Goal: Complete application form

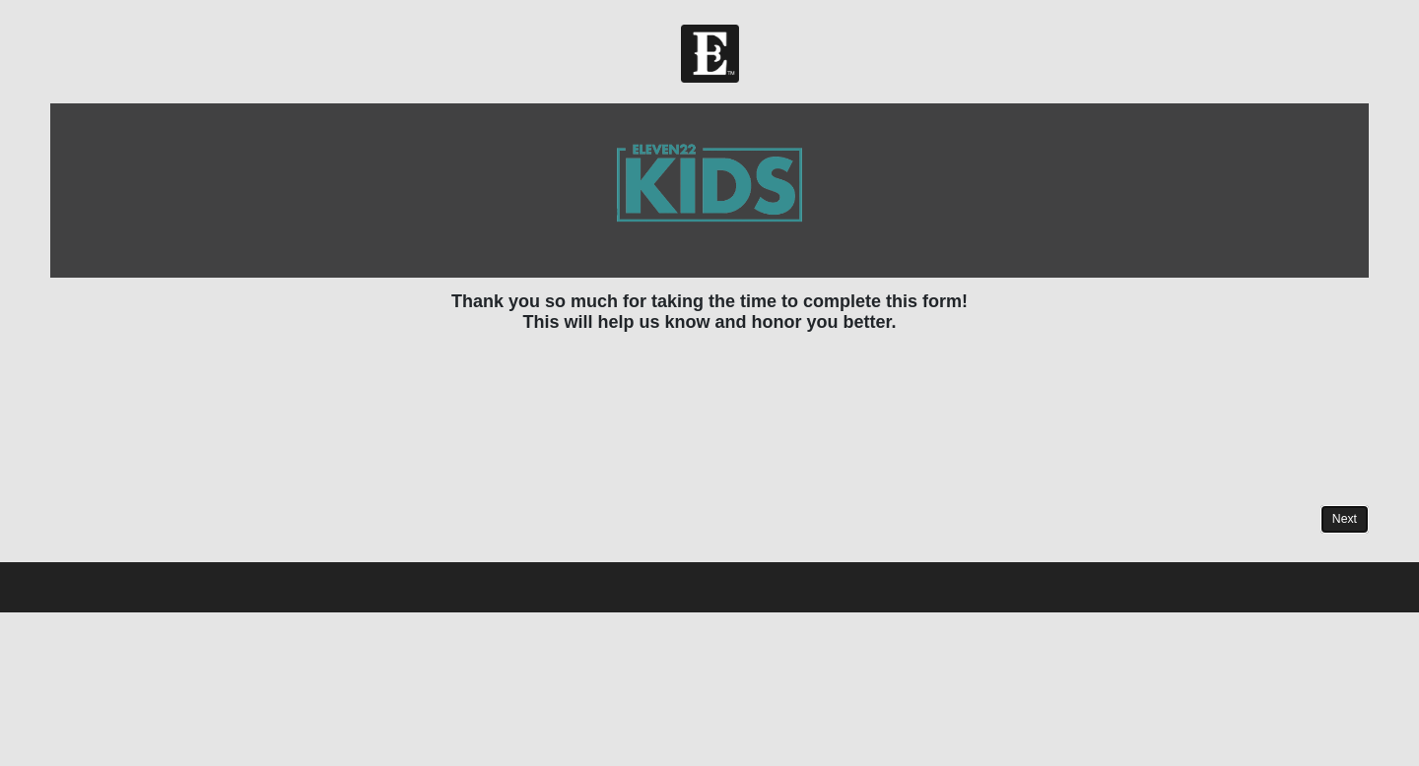
click at [1347, 507] on link "Next" at bounding box center [1344, 519] width 48 height 29
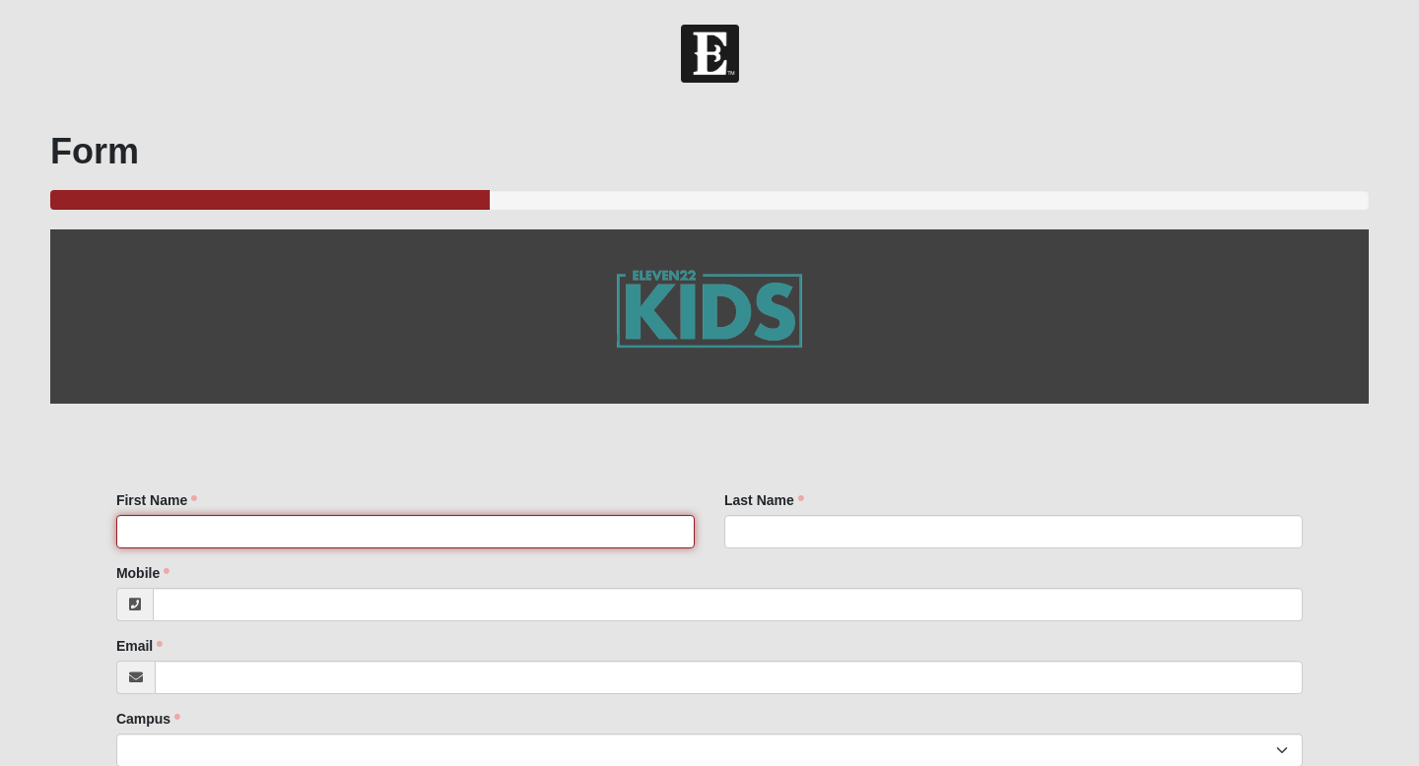
click at [494, 534] on input "First Name" at bounding box center [405, 531] width 578 height 33
type input "[PERSON_NAME]"
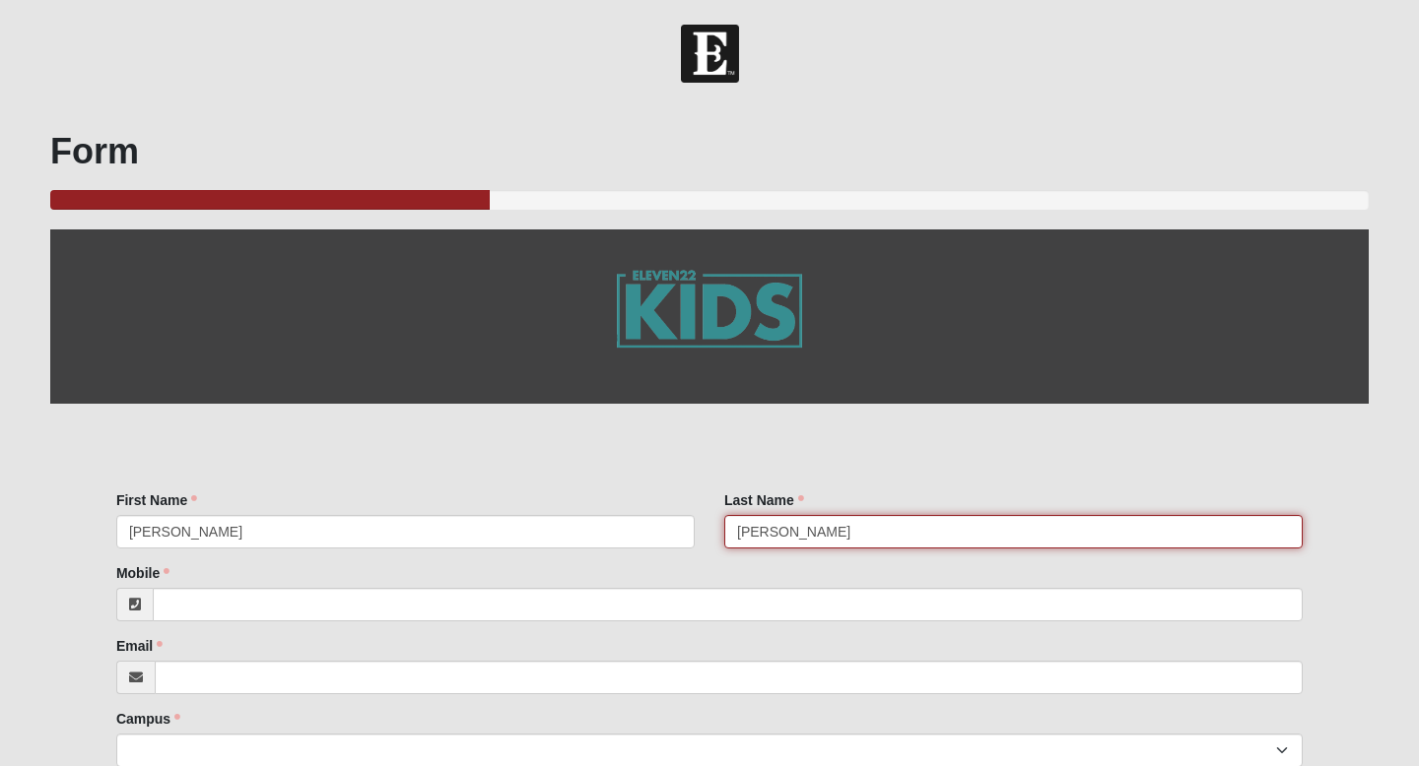
type input "[PERSON_NAME]"
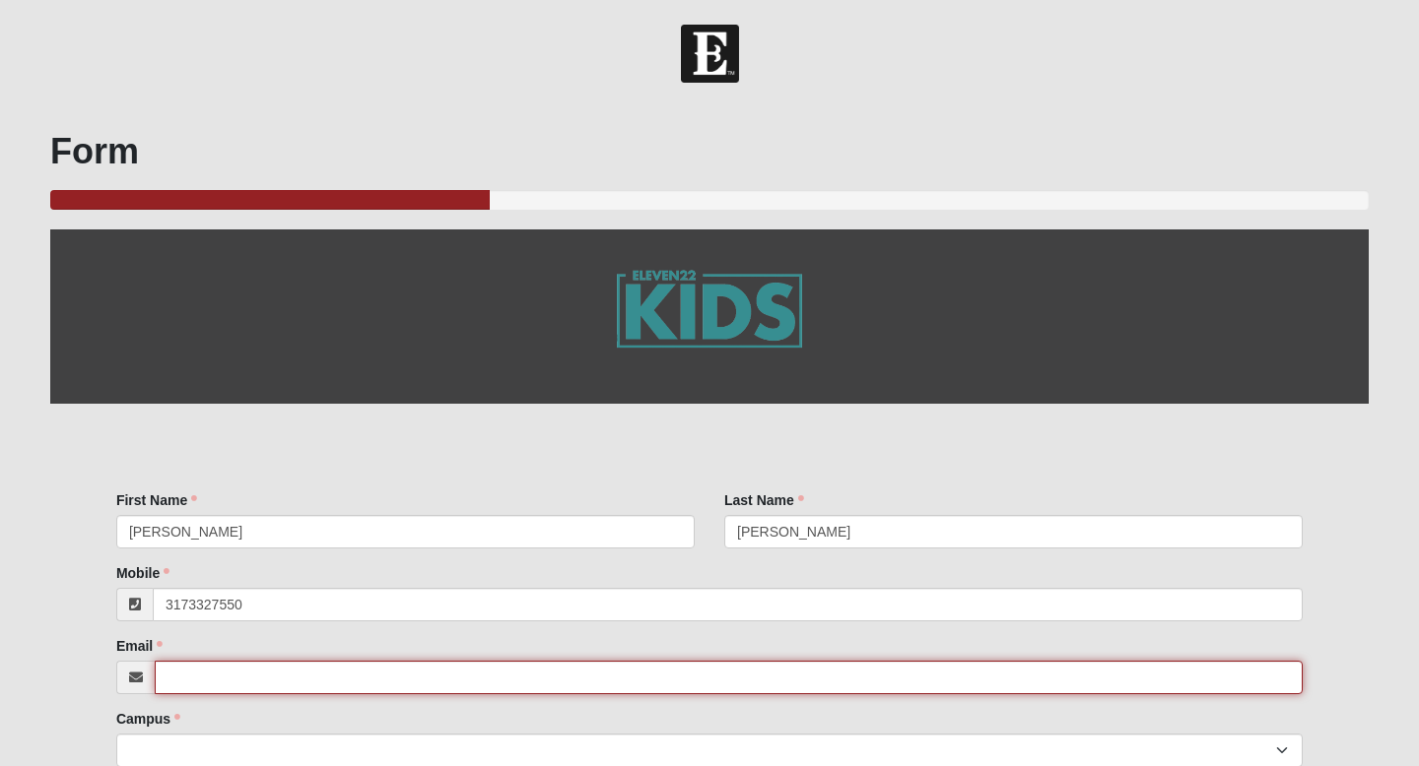
type input "[PHONE_NUMBER]"
type input "[EMAIL_ADDRESS][DOMAIN_NAME]"
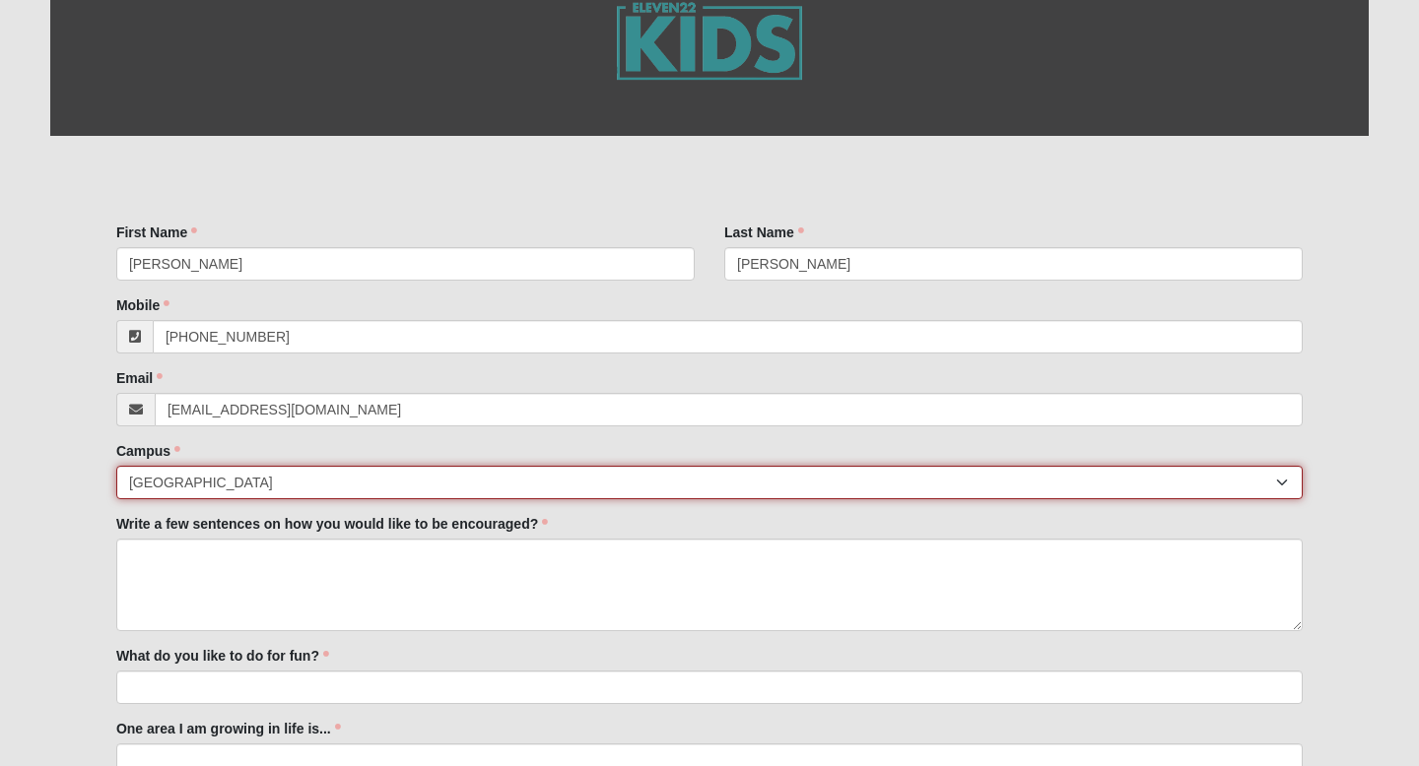
scroll to position [317, 0]
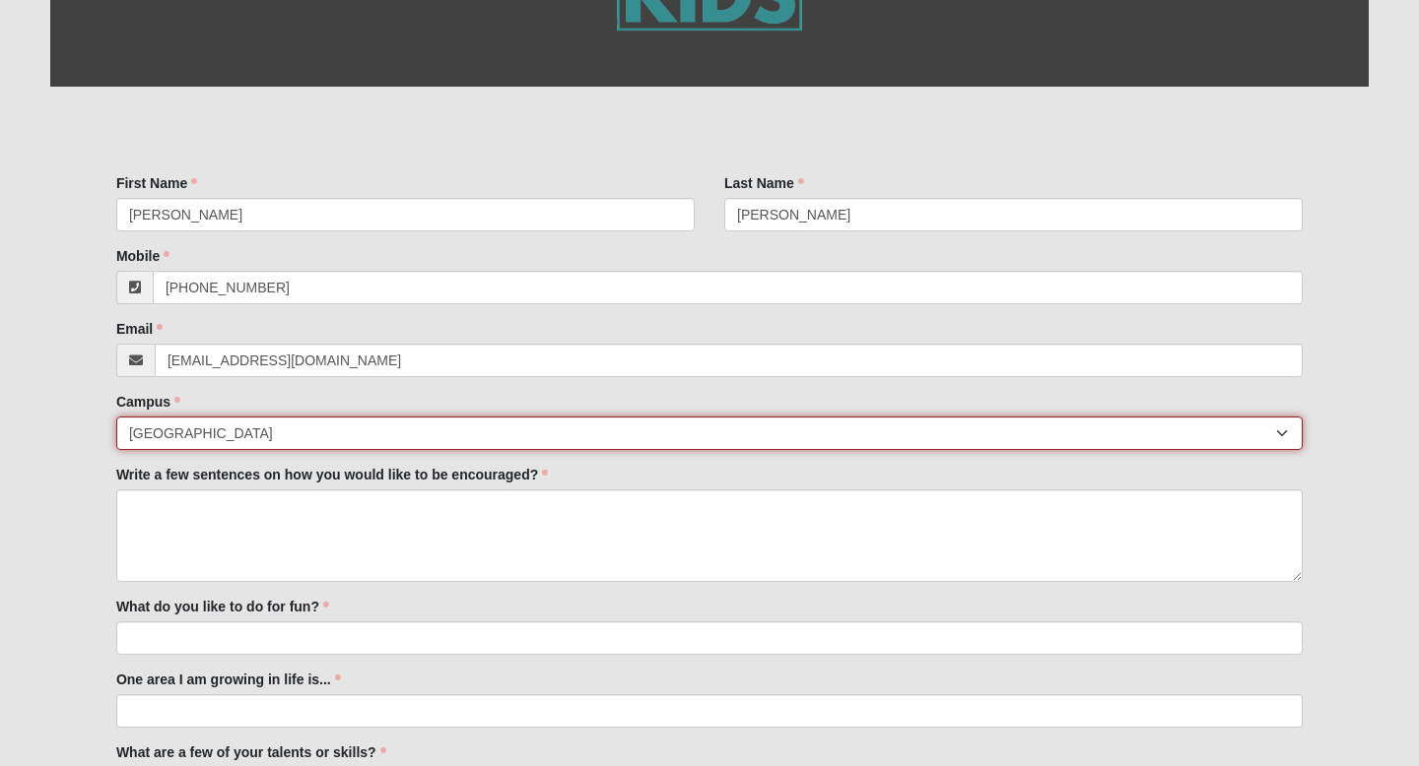
click at [276, 432] on select "[GEOGRAPHIC_DATA] [GEOGRAPHIC_DATA] (Coming Soon) Eleven22 Online [PERSON_NAME]…" at bounding box center [709, 433] width 1186 height 33
click at [116, 417] on select "[GEOGRAPHIC_DATA] [GEOGRAPHIC_DATA] (Coming Soon) Eleven22 Online [PERSON_NAME]…" at bounding box center [709, 433] width 1186 height 33
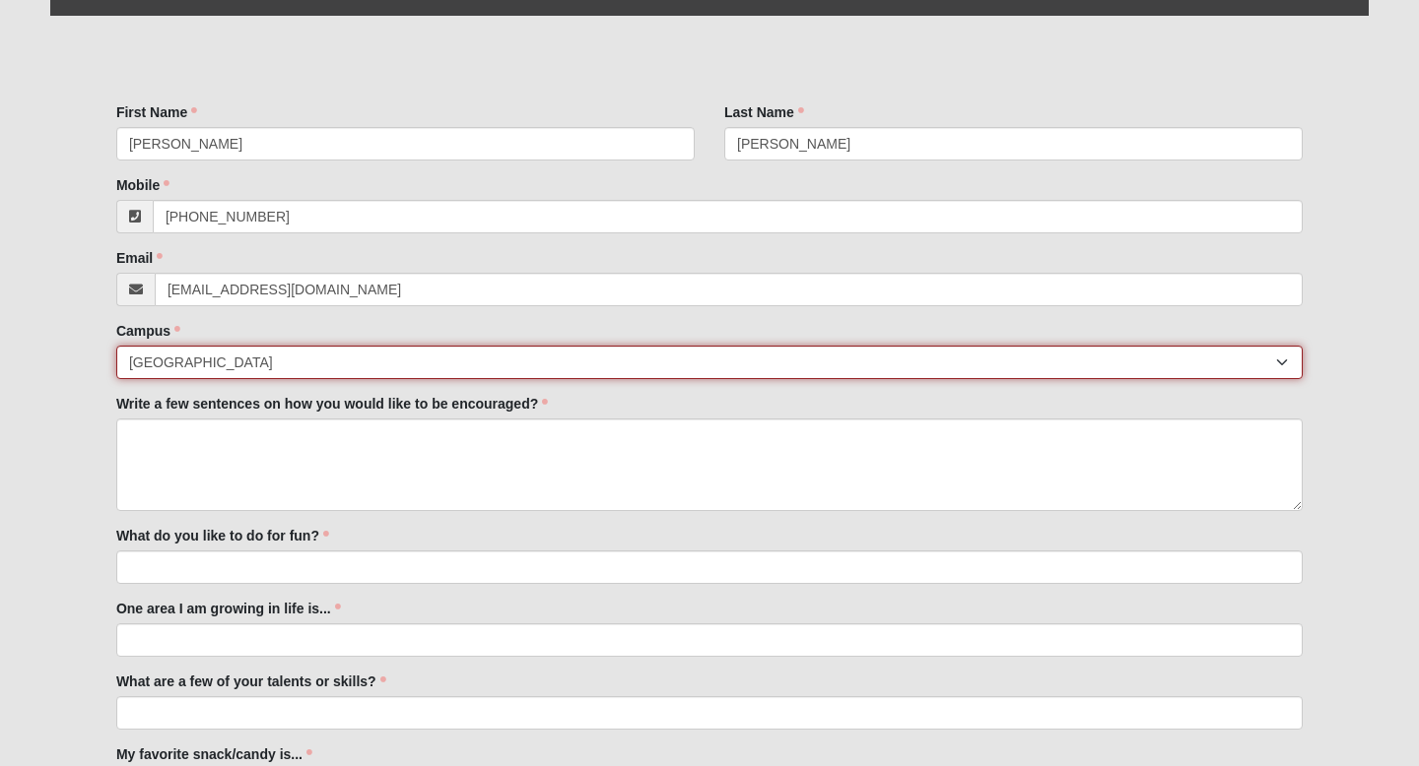
scroll to position [389, 0]
click at [227, 361] on select "[GEOGRAPHIC_DATA] [GEOGRAPHIC_DATA] (Coming Soon) Eleven22 Online [PERSON_NAME]…" at bounding box center [709, 361] width 1186 height 33
select select "11"
click at [116, 345] on select "[GEOGRAPHIC_DATA] [GEOGRAPHIC_DATA] (Coming Soon) Eleven22 Online [PERSON_NAME]…" at bounding box center [709, 361] width 1186 height 33
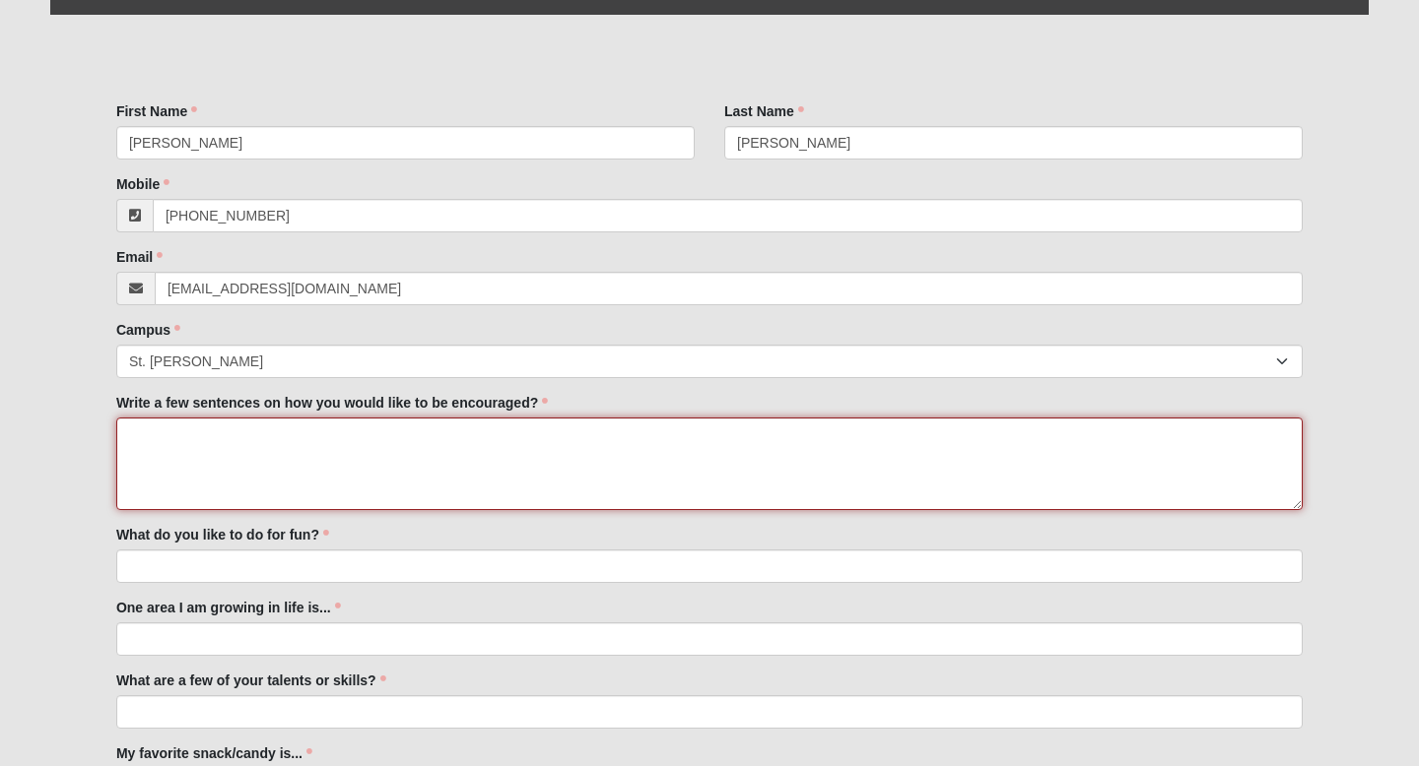
click at [188, 448] on textarea "Write a few sentences on how you would like to be encouraged?" at bounding box center [709, 464] width 1186 height 93
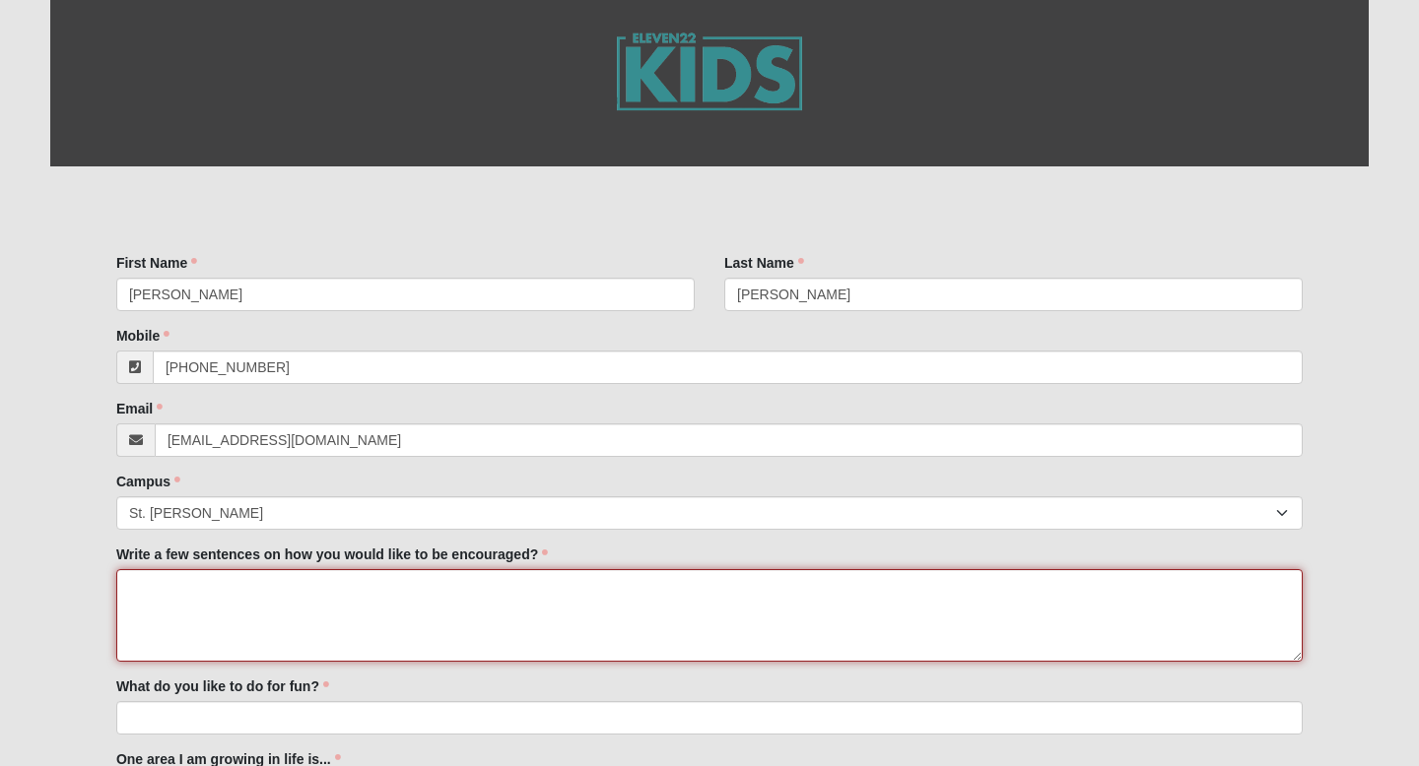
scroll to position [235, 0]
